Goal: Task Accomplishment & Management: Complete application form

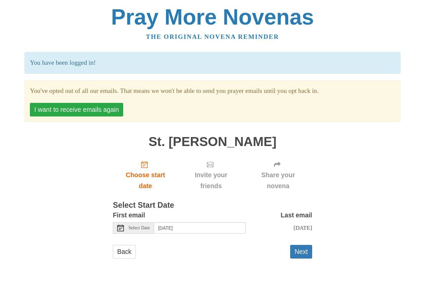
click at [70, 105] on button "I want to receive emails again" at bounding box center [76, 110] width 93 height 14
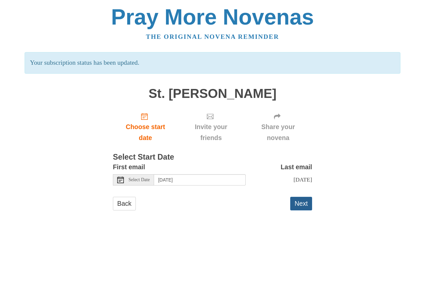
click at [304, 209] on button "Next" at bounding box center [301, 204] width 22 height 14
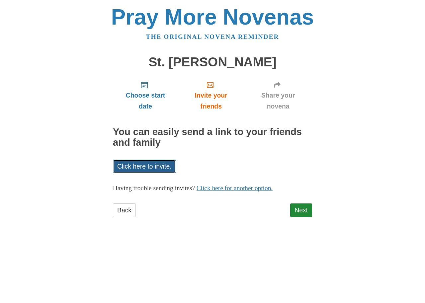
click at [150, 167] on link "Click here to invite." at bounding box center [144, 167] width 63 height 14
